Goal: Task Accomplishment & Management: Manage account settings

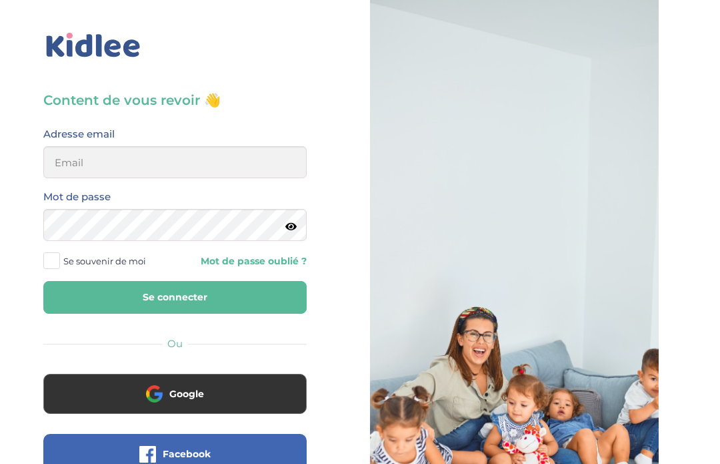
scroll to position [55, 0]
click at [227, 173] on input "email" at bounding box center [174, 162] width 263 height 32
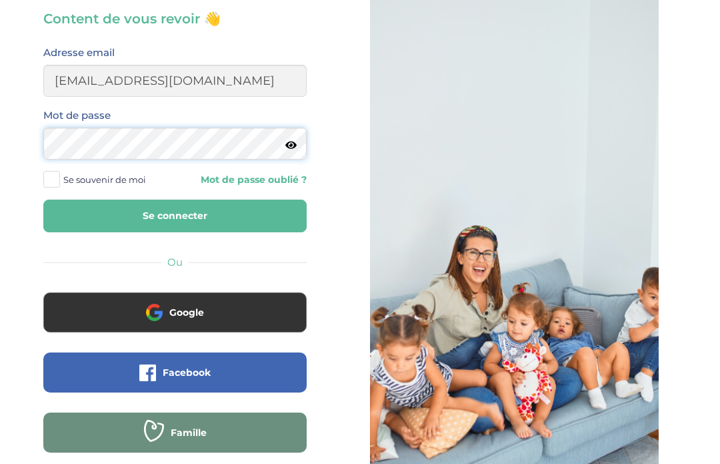
scroll to position [81, 0]
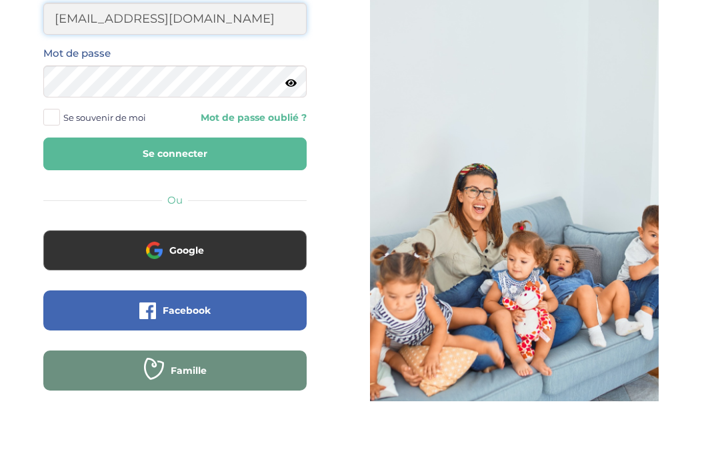
click at [131, 65] on input "aichaly10000@gmail.com" at bounding box center [174, 81] width 263 height 32
click at [119, 65] on input "aichaly10000@gmail.com" at bounding box center [174, 81] width 263 height 32
type input "aichaly1000@gmail.com"
click at [113, 200] on button "Se connecter" at bounding box center [174, 216] width 263 height 33
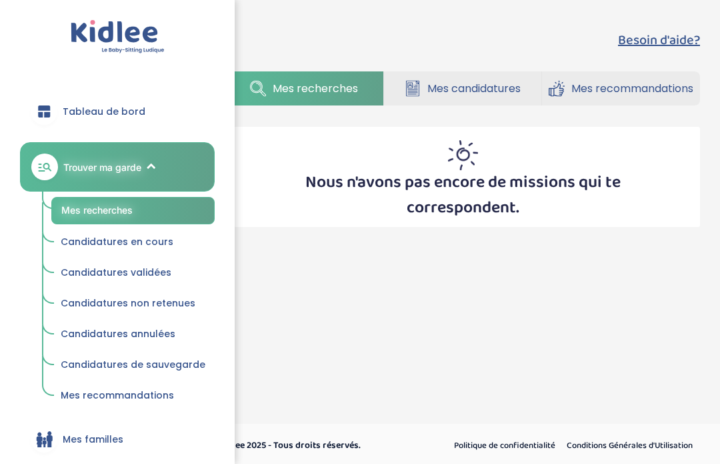
click at [146, 240] on font "Candidatures en cours" at bounding box center [117, 241] width 113 height 13
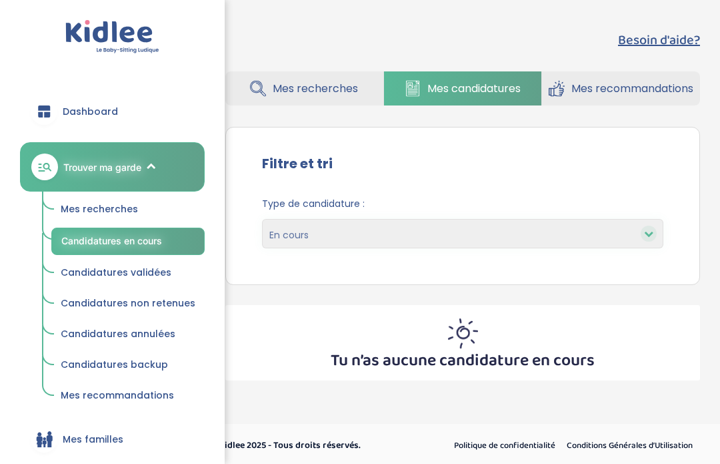
click at [153, 162] on icon at bounding box center [151, 166] width 9 height 9
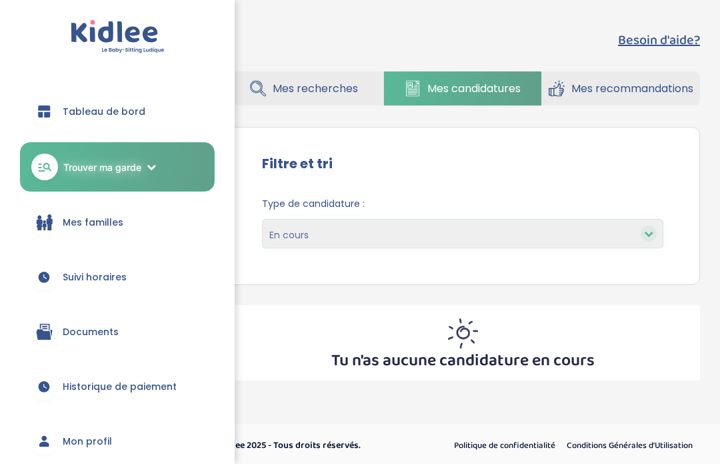
click at [327, 91] on font "Mes recherches" at bounding box center [315, 88] width 85 height 15
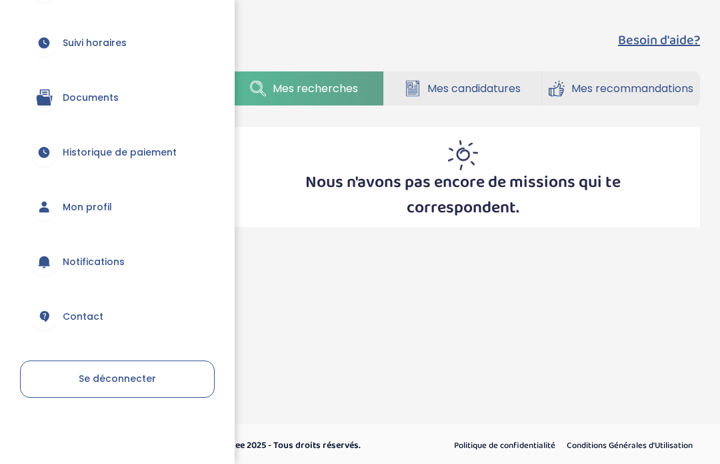
scroll to position [450, 0]
click at [121, 317] on link "Contact" at bounding box center [117, 317] width 195 height 48
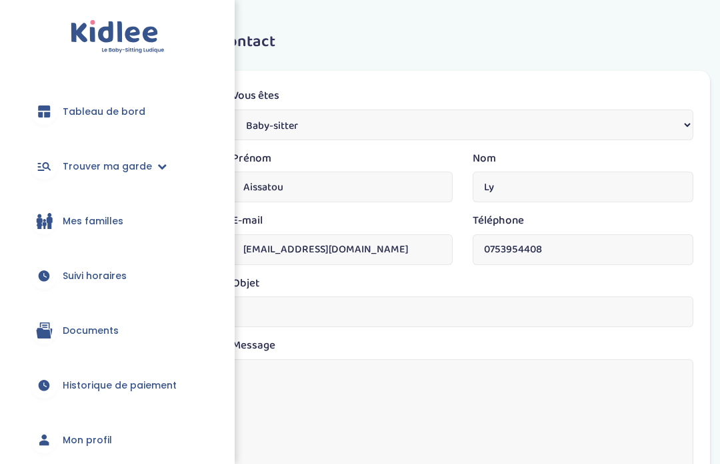
click at [123, 384] on font "Historique de paiement" at bounding box center [120, 384] width 114 height 13
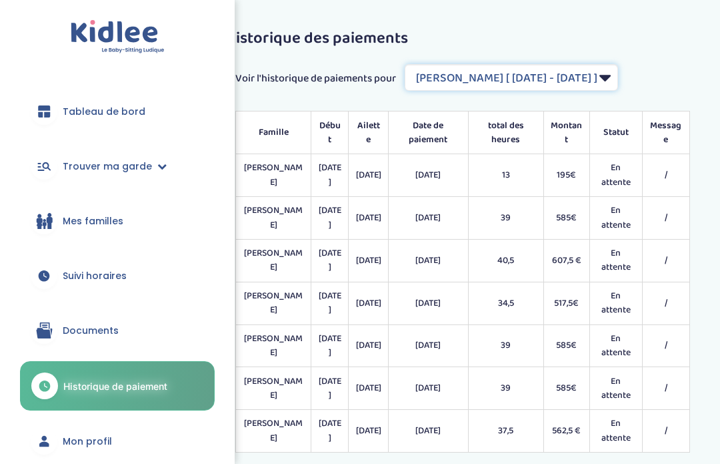
click at [618, 77] on select "Filtrer par Contrat [PERSON_NAME] [ [DATE] - [DATE] ] [PERSON_NAME] [ [DATE] - …" at bounding box center [511, 77] width 213 height 27
select select "832"
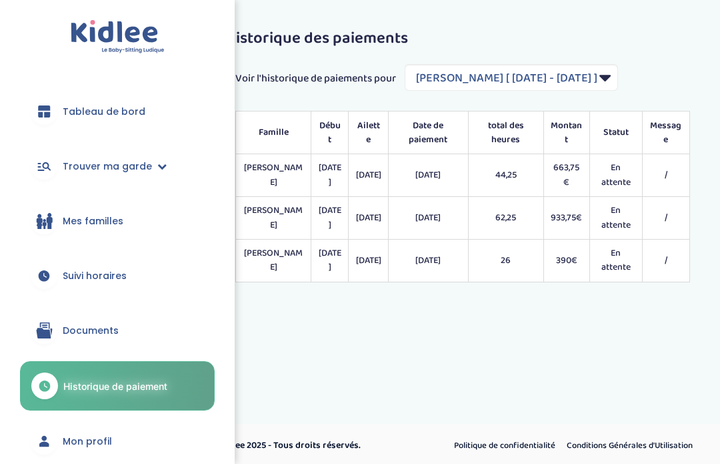
click at [157, 109] on link "Tableau de bord" at bounding box center [117, 111] width 195 height 48
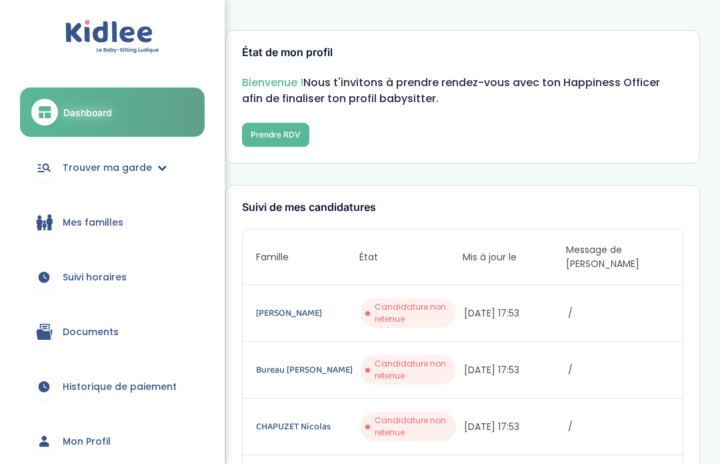
click at [287, 126] on button "Prendre RDV" at bounding box center [275, 135] width 67 height 24
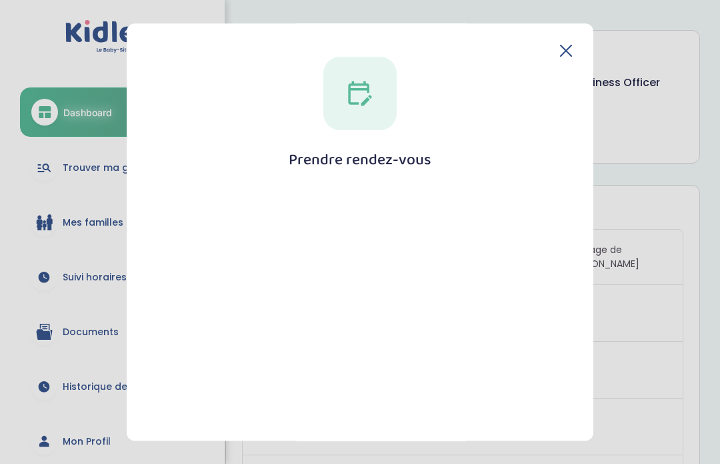
click at [569, 45] on icon at bounding box center [566, 51] width 12 height 12
